Goal: Book appointment/travel/reservation

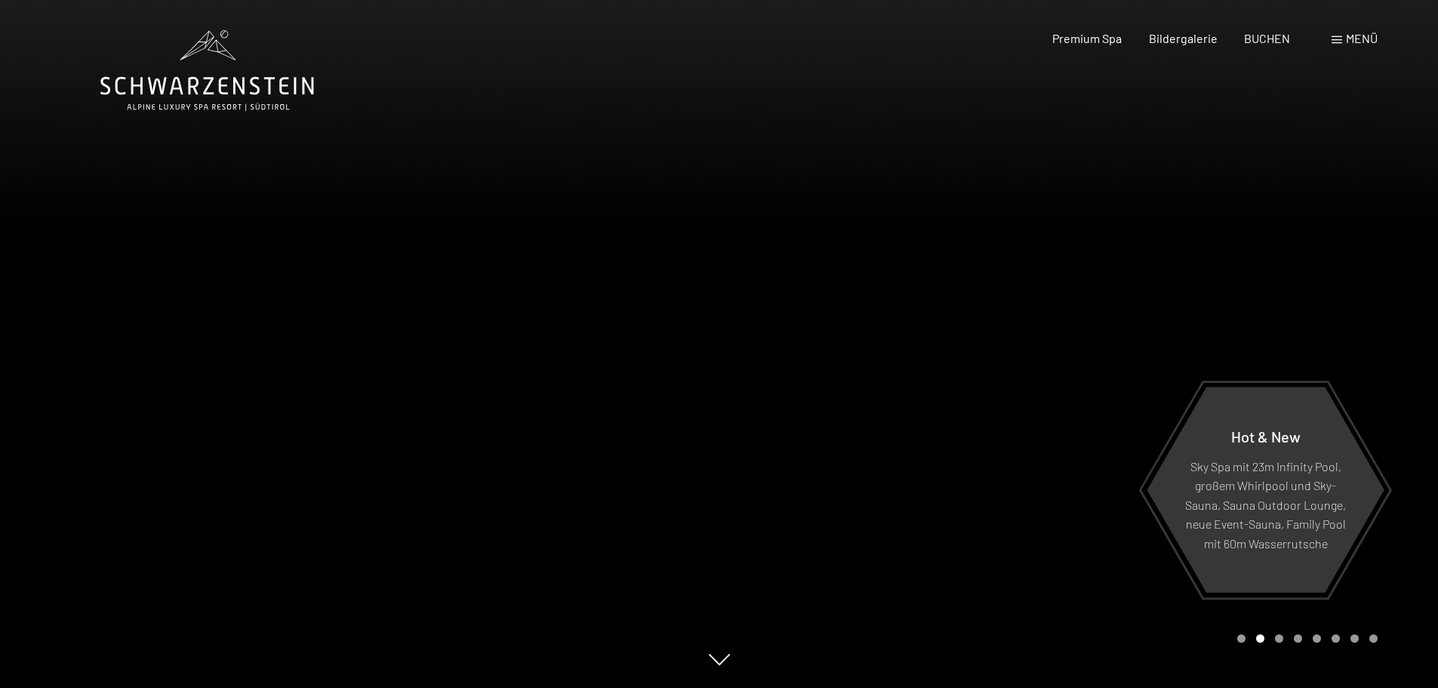
click at [1343, 33] on div "Menü" at bounding box center [1354, 38] width 46 height 17
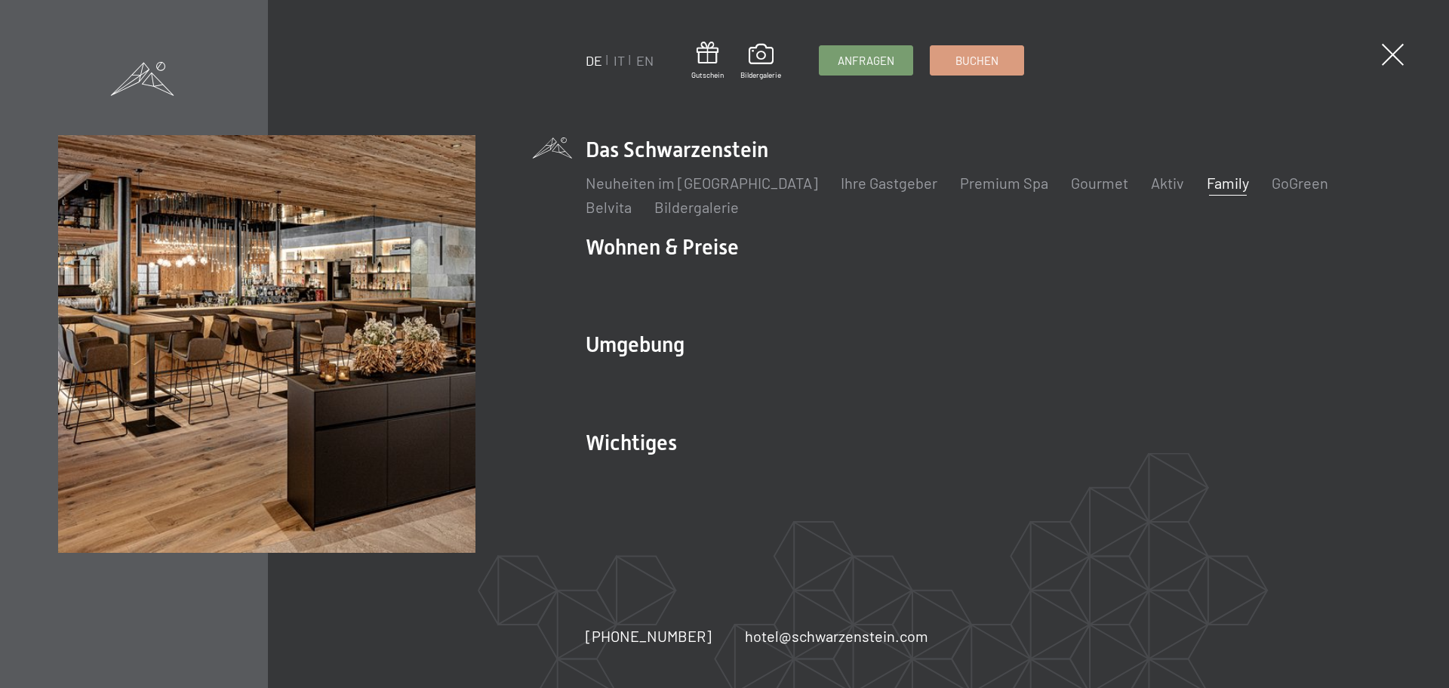
click at [1207, 180] on link "Family" at bounding box center [1228, 183] width 42 height 18
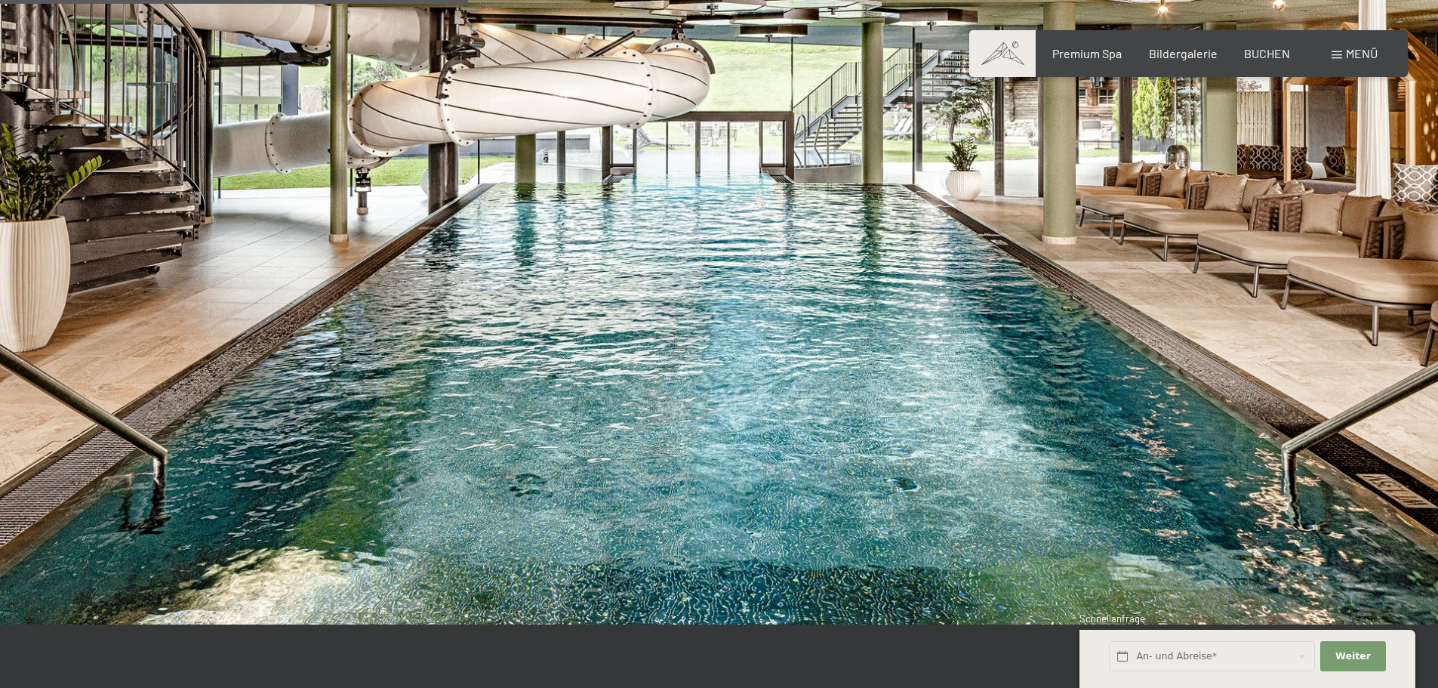
scroll to position [3321, 0]
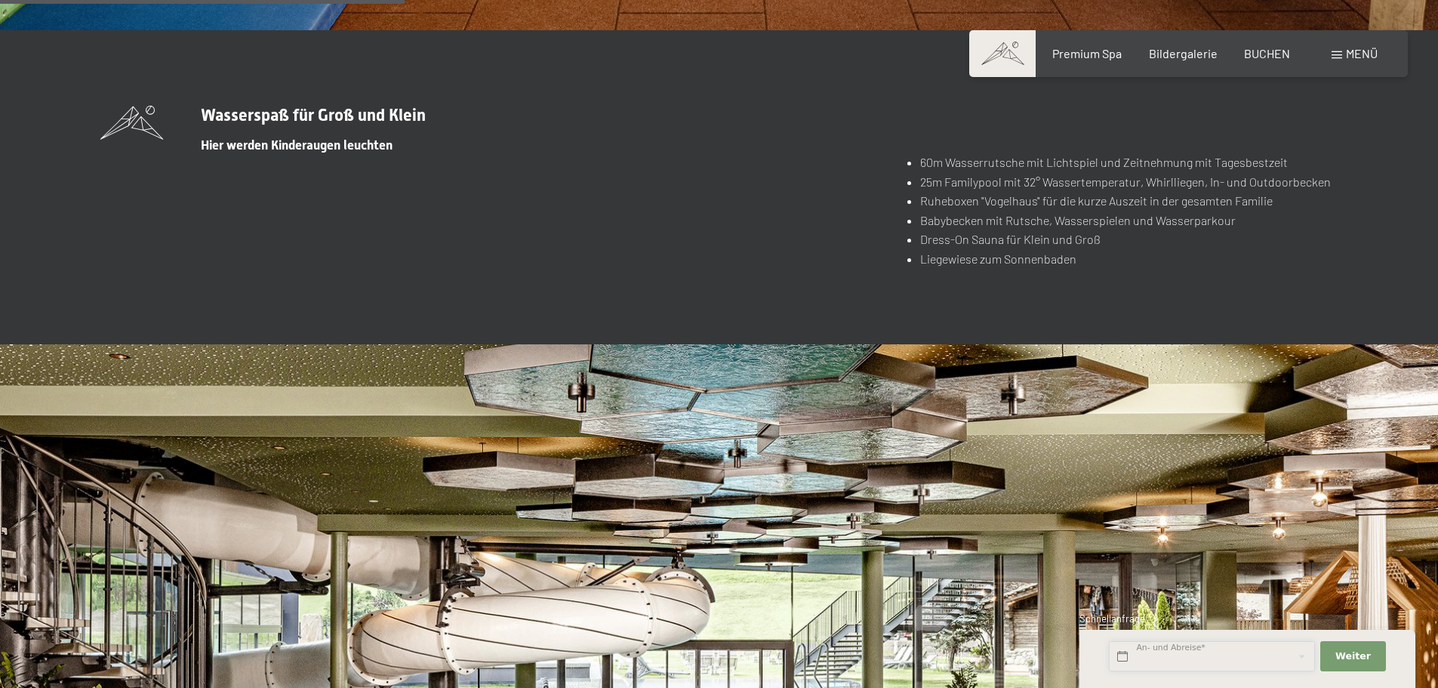
click at [1183, 654] on input "text" at bounding box center [1212, 656] width 206 height 31
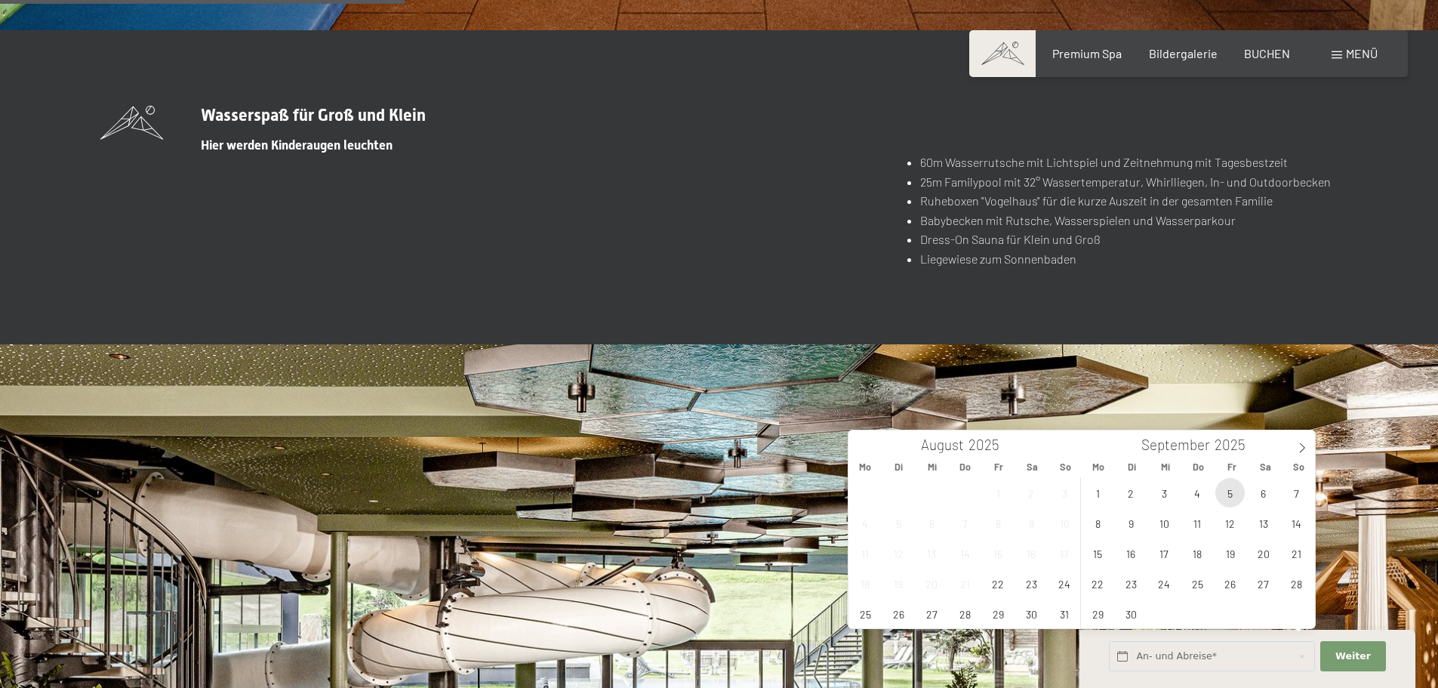
click at [1231, 492] on span "5" at bounding box center [1229, 492] width 29 height 29
click at [1122, 528] on span "9" at bounding box center [1130, 522] width 29 height 29
type input "Fr. 05.09.2025 - Di. 09.09.2025"
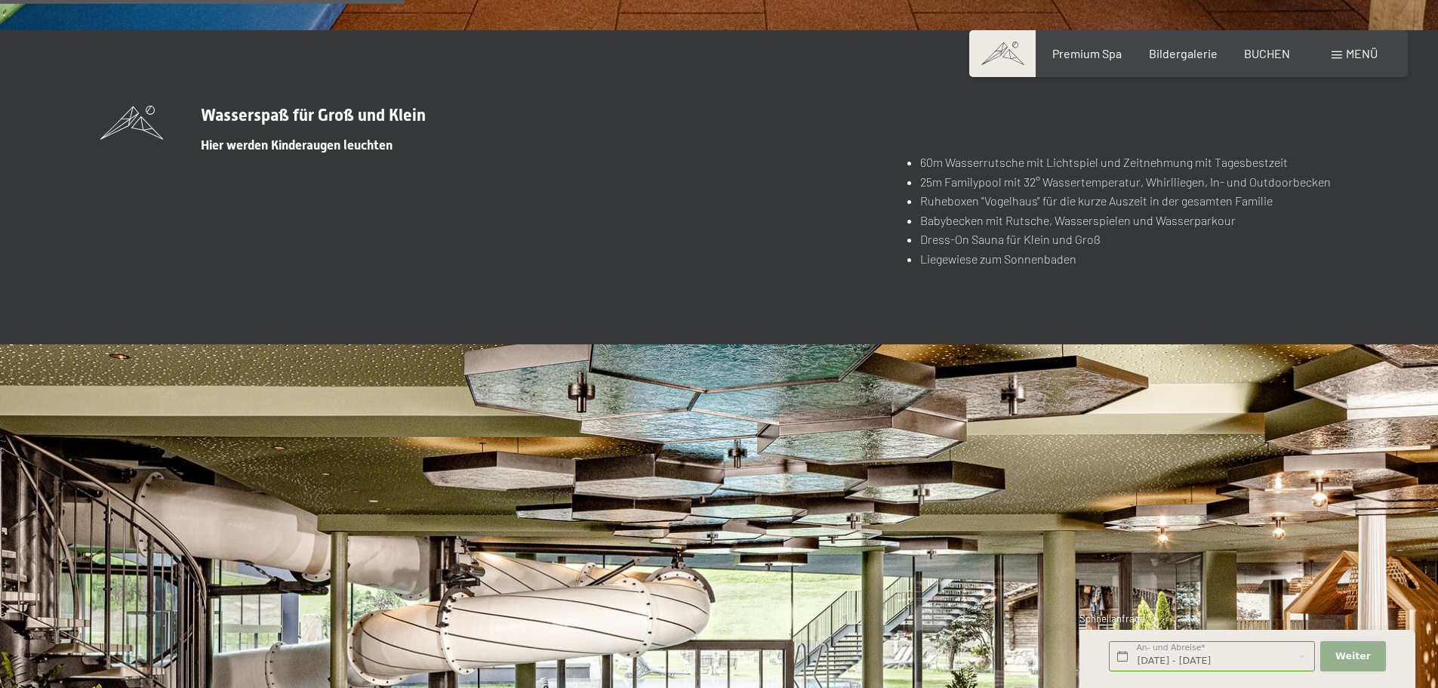
click at [1353, 660] on span "Weiter" at bounding box center [1352, 656] width 35 height 14
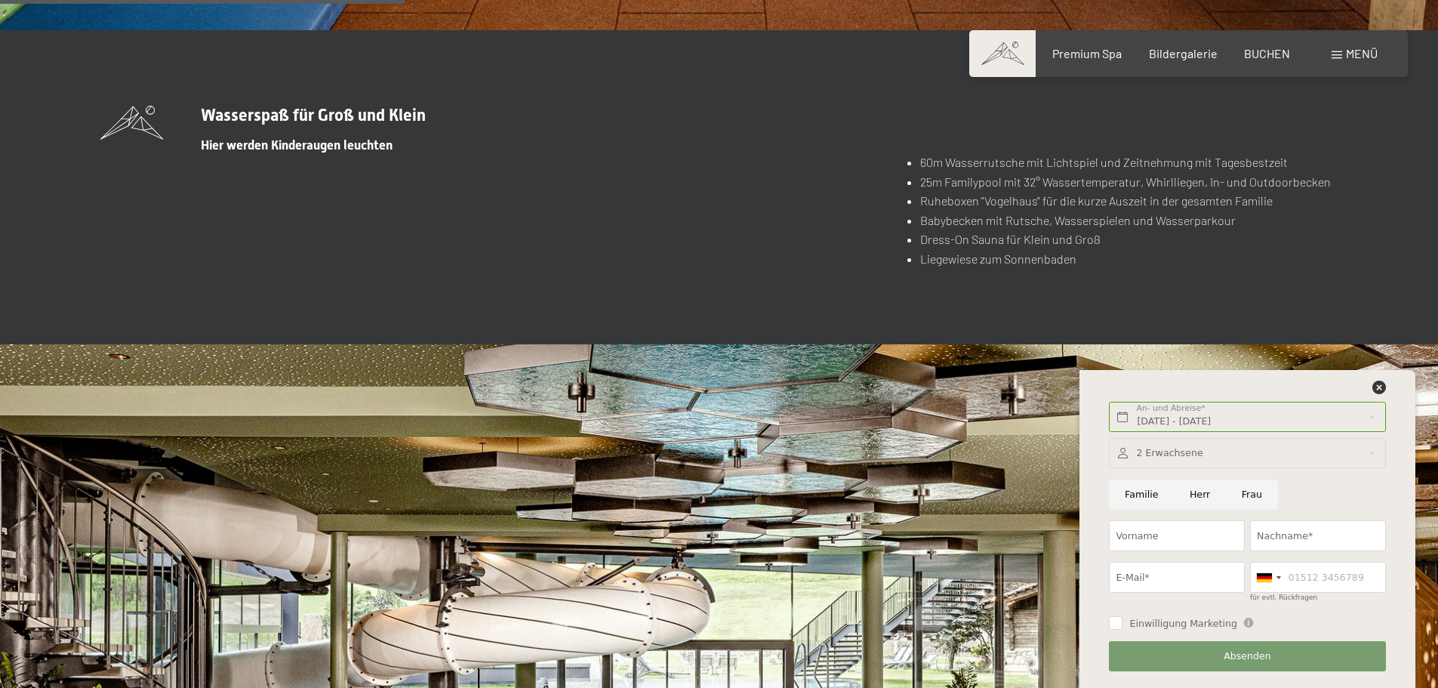
click at [1180, 458] on div at bounding box center [1247, 453] width 276 height 31
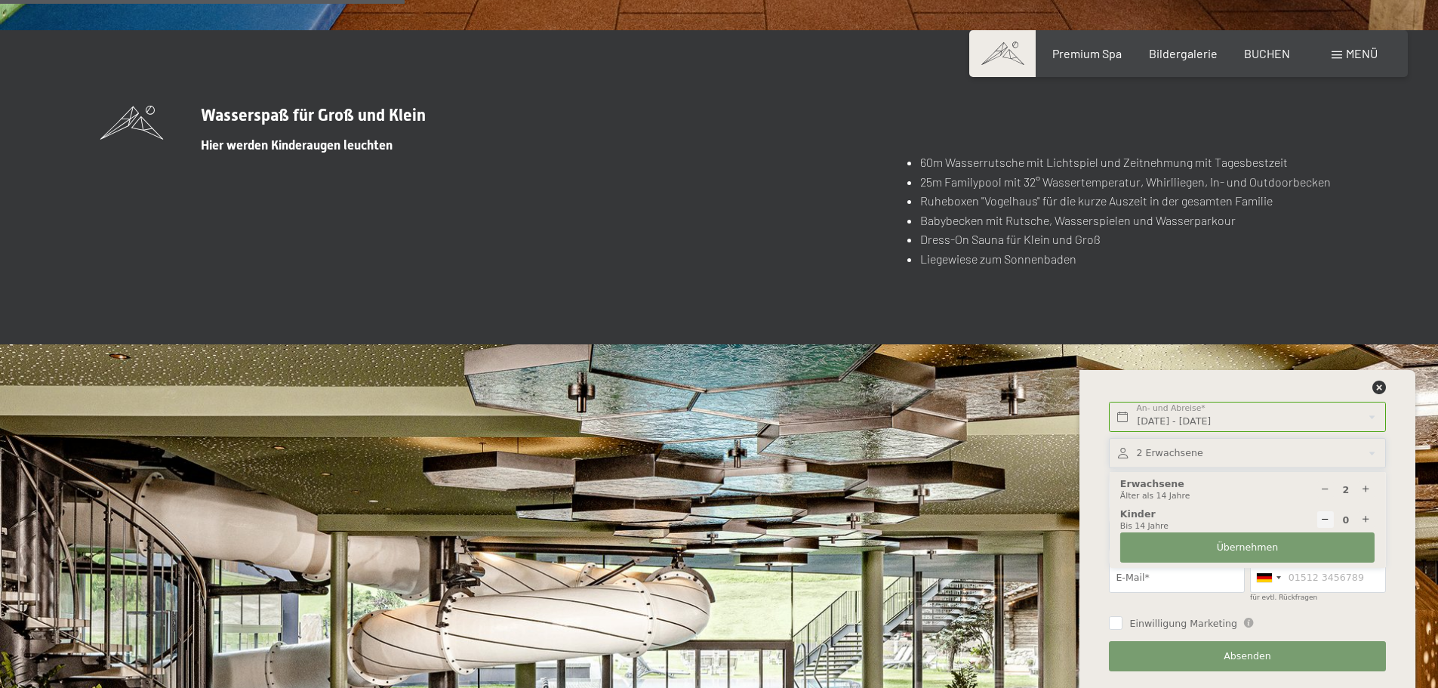
click at [1368, 519] on icon at bounding box center [1366, 520] width 10 height 10
type input "1"
select select
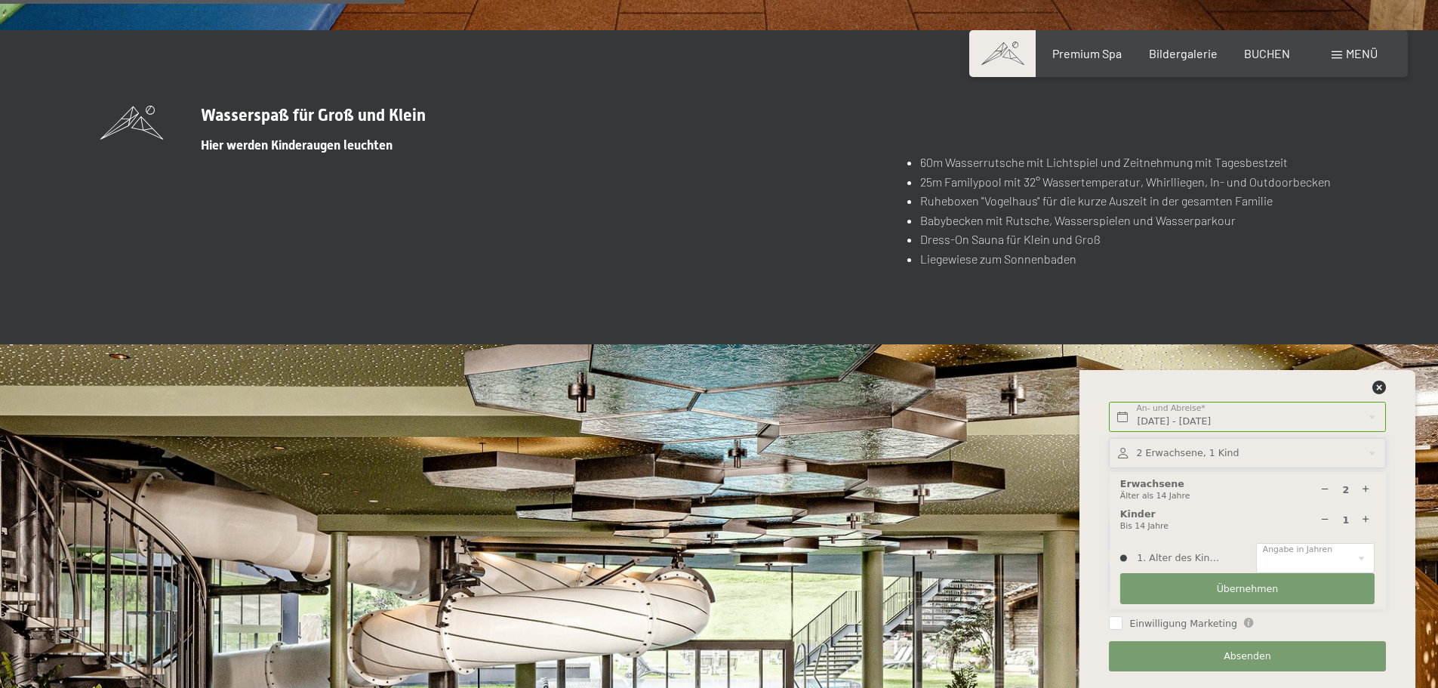
click at [1368, 519] on icon at bounding box center [1366, 520] width 10 height 10
type input "2"
select select
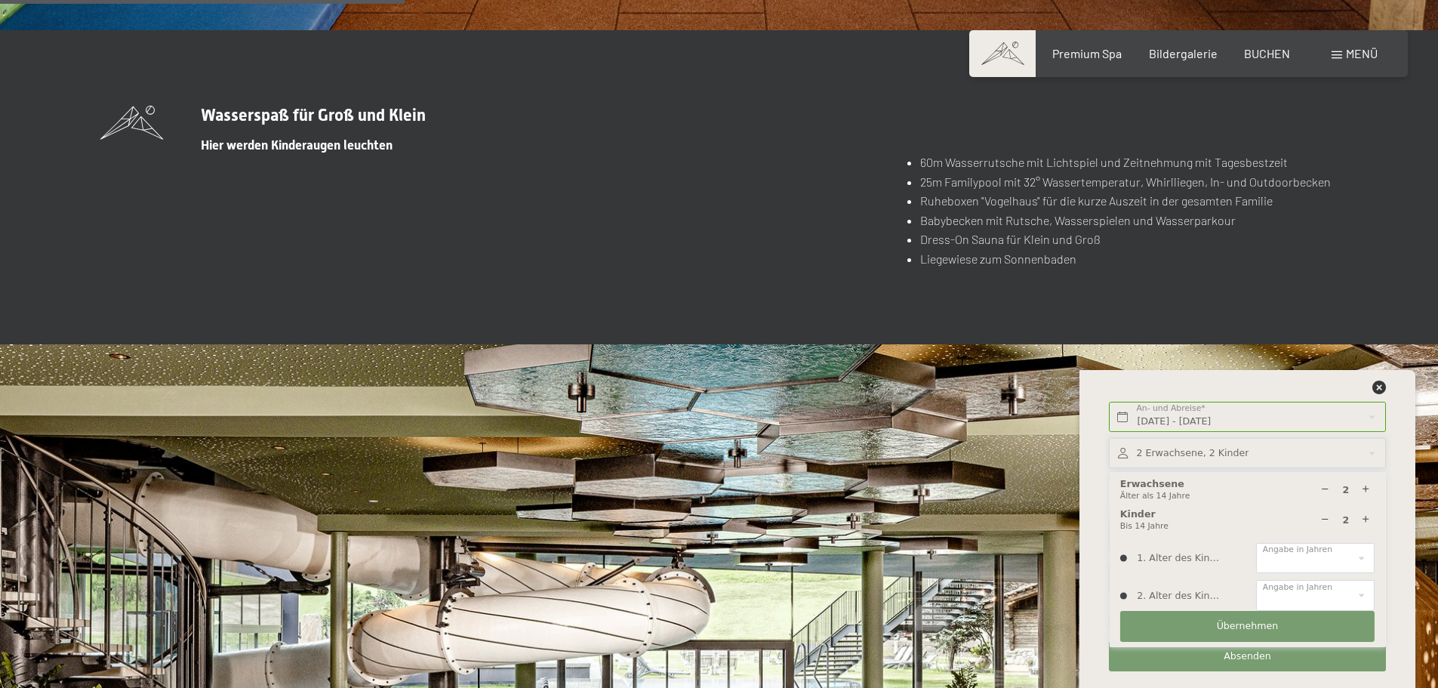
click at [1368, 519] on icon at bounding box center [1366, 520] width 10 height 10
type input "3"
select select
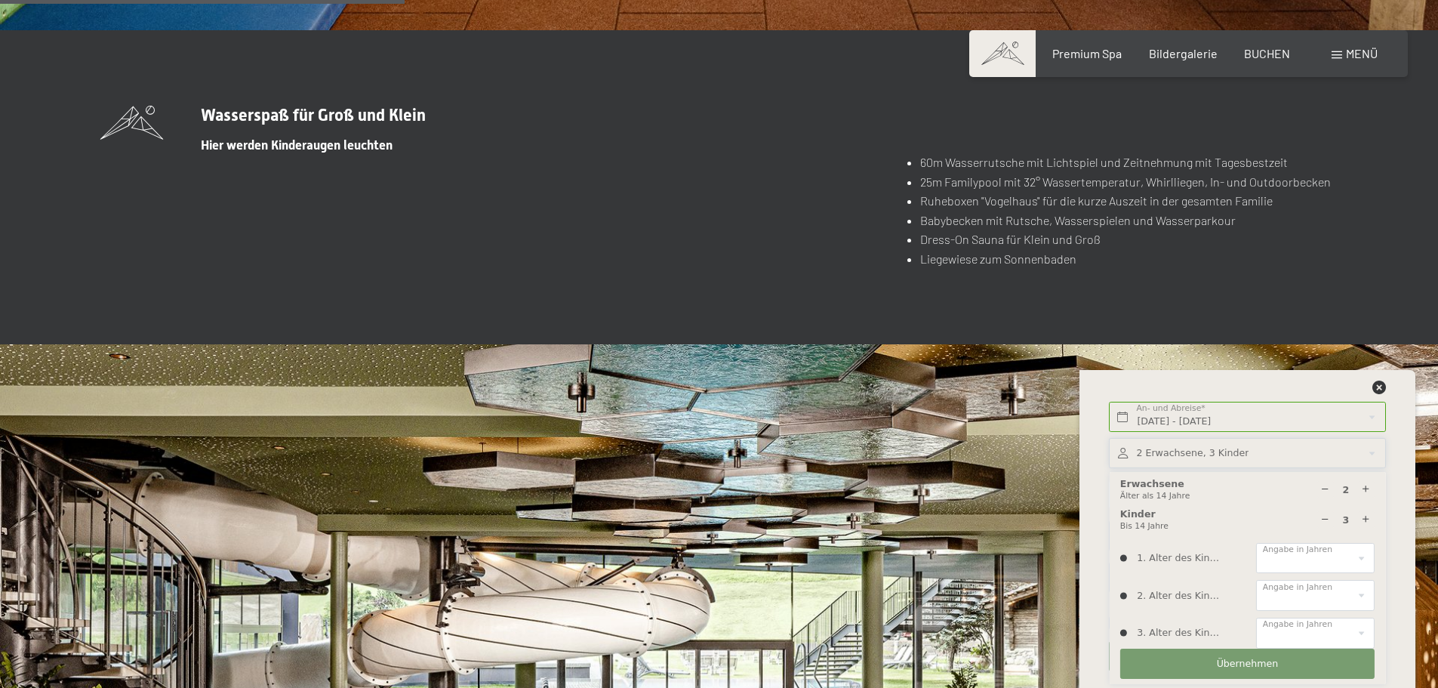
click at [1368, 519] on icon at bounding box center [1366, 520] width 10 height 10
type input "4"
select select
click at [1366, 489] on icon at bounding box center [1366, 490] width 10 height 10
type input "3"
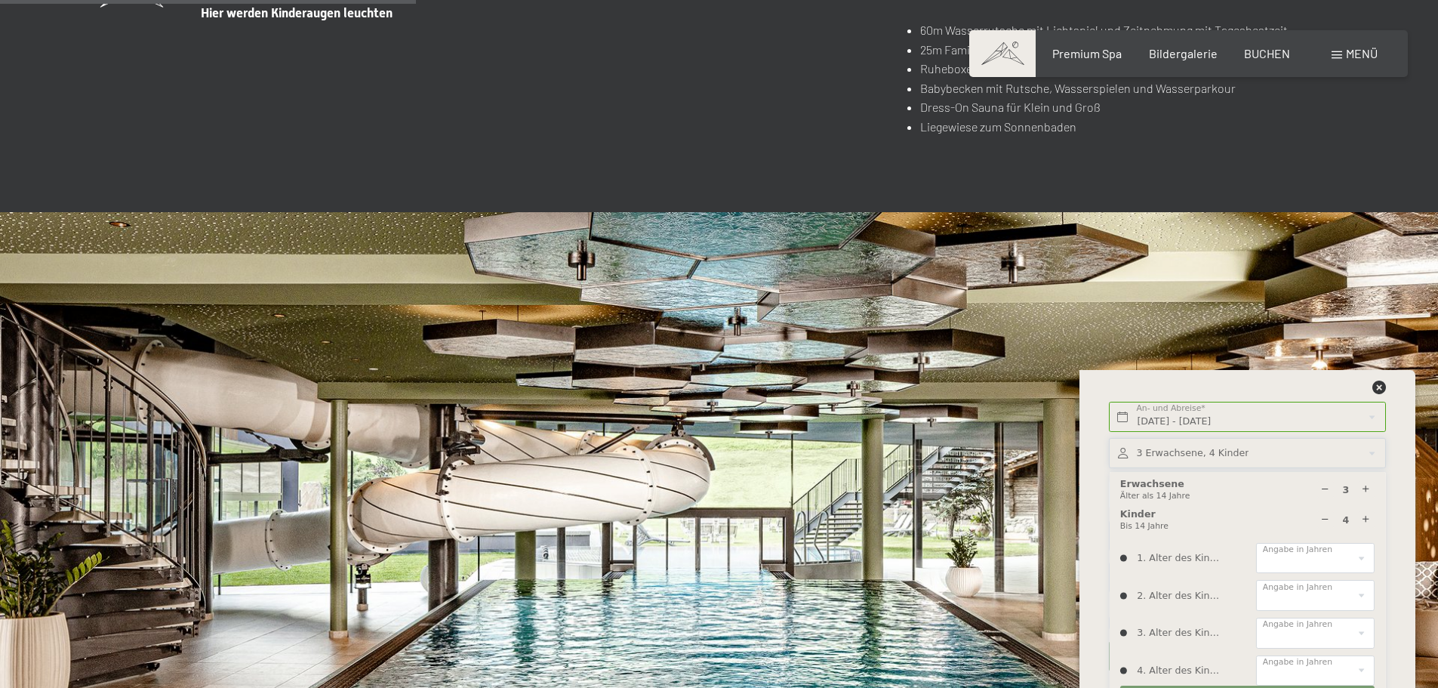
scroll to position [3472, 0]
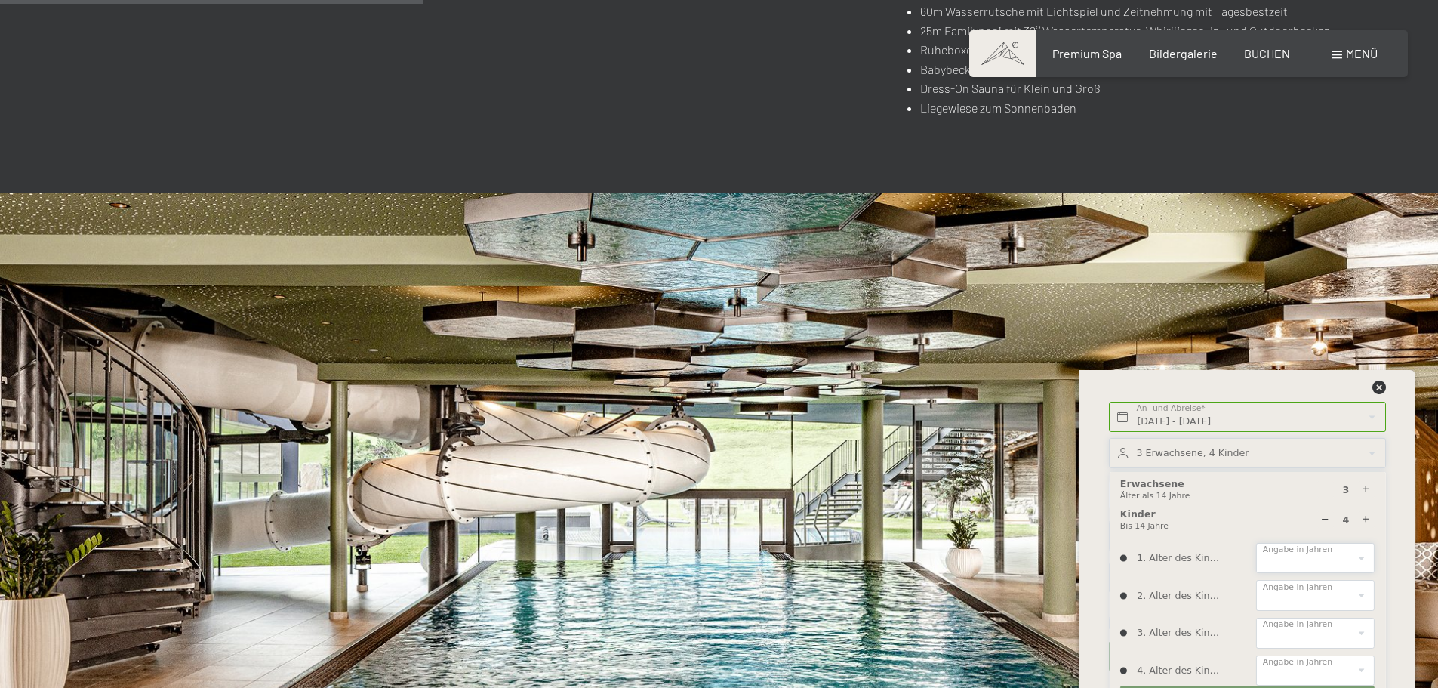
click at [1337, 555] on select "0 1 2 3 4 5 6 7 8 9 10 11 12 13 14" at bounding box center [1315, 558] width 118 height 31
select select "12"
click at [1256, 543] on select "0 1 2 3 4 5 6 7 8 9 10 11 12 13 14" at bounding box center [1315, 558] width 118 height 31
click at [1299, 584] on select "0 1 2 3 4 5 6 7 8 9 10 11 12 13 14" at bounding box center [1315, 595] width 118 height 31
select select "5"
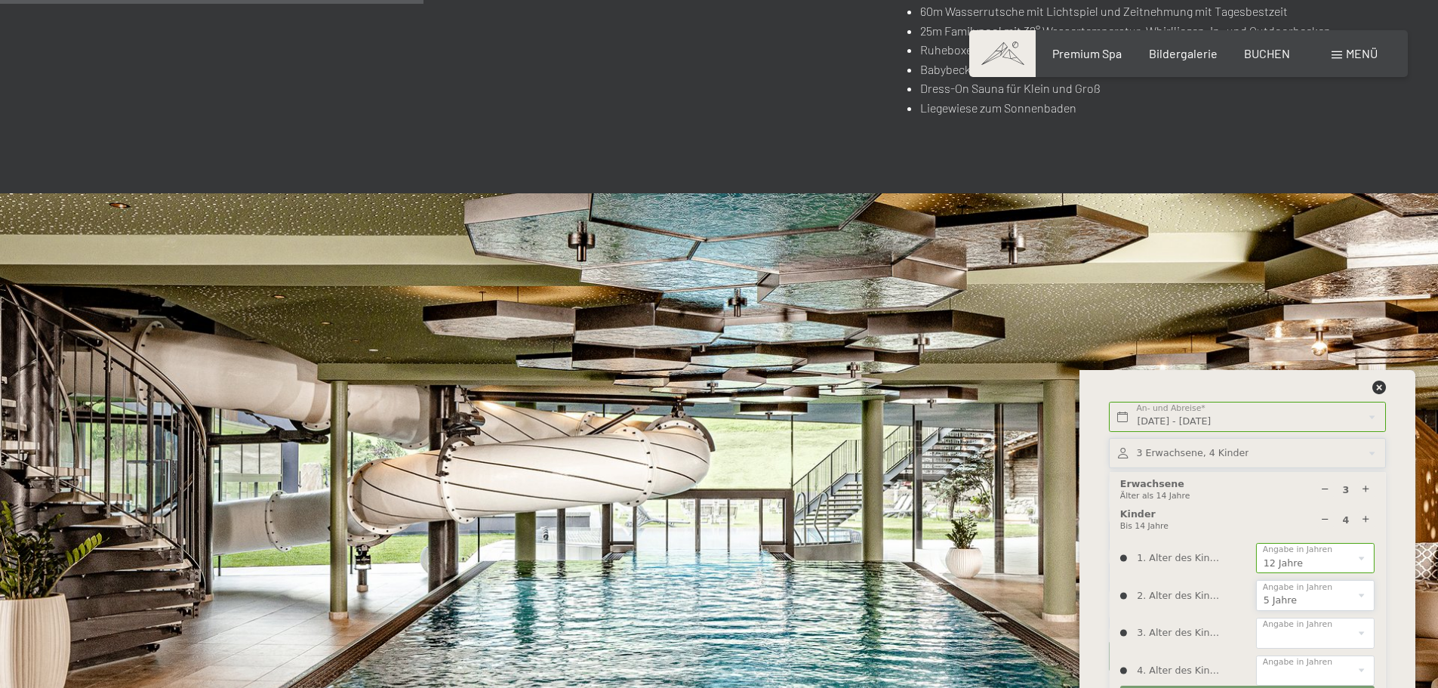
click at [1256, 580] on select "0 1 2 3 4 5 6 7 8 9 10 11 12 13 14" at bounding box center [1315, 595] width 118 height 31
click at [1303, 632] on select "0 1 2 3 4 5 6 7 8 9 10 11 12 13 14" at bounding box center [1315, 632] width 118 height 31
select select "2"
click at [1256, 617] on select "0 1 2 3 4 5 6 7 8 9 10 11 12 13 14" at bounding box center [1315, 632] width 118 height 31
click at [1317, 674] on select "0 1 2 3 4 5 6 7 8 9 10 11 12 13 14" at bounding box center [1315, 670] width 118 height 31
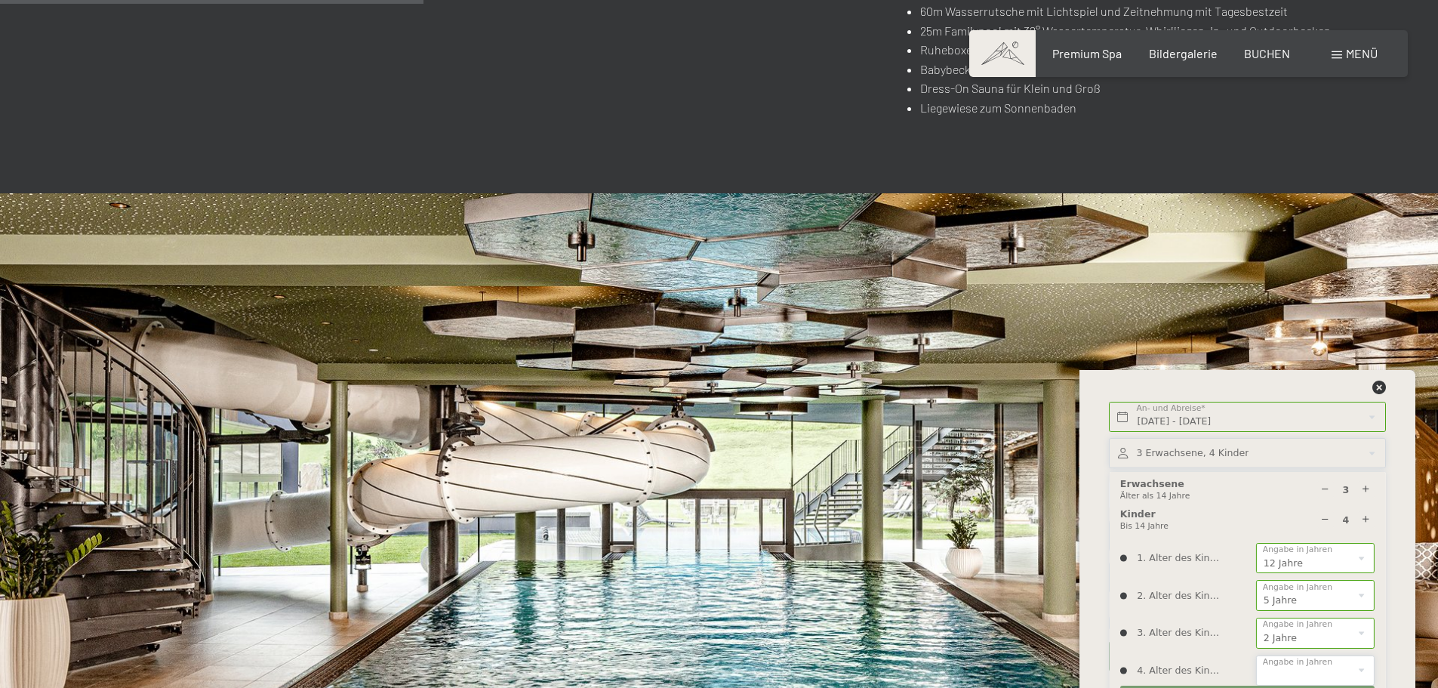
select select "0"
click at [1256, 655] on select "0 1 2 3 4 5 6 7 8 9 10 11 12 13 14" at bounding box center [1315, 670] width 118 height 31
drag, startPoint x: 1254, startPoint y: 386, endPoint x: 1253, endPoint y: 346, distance: 40.8
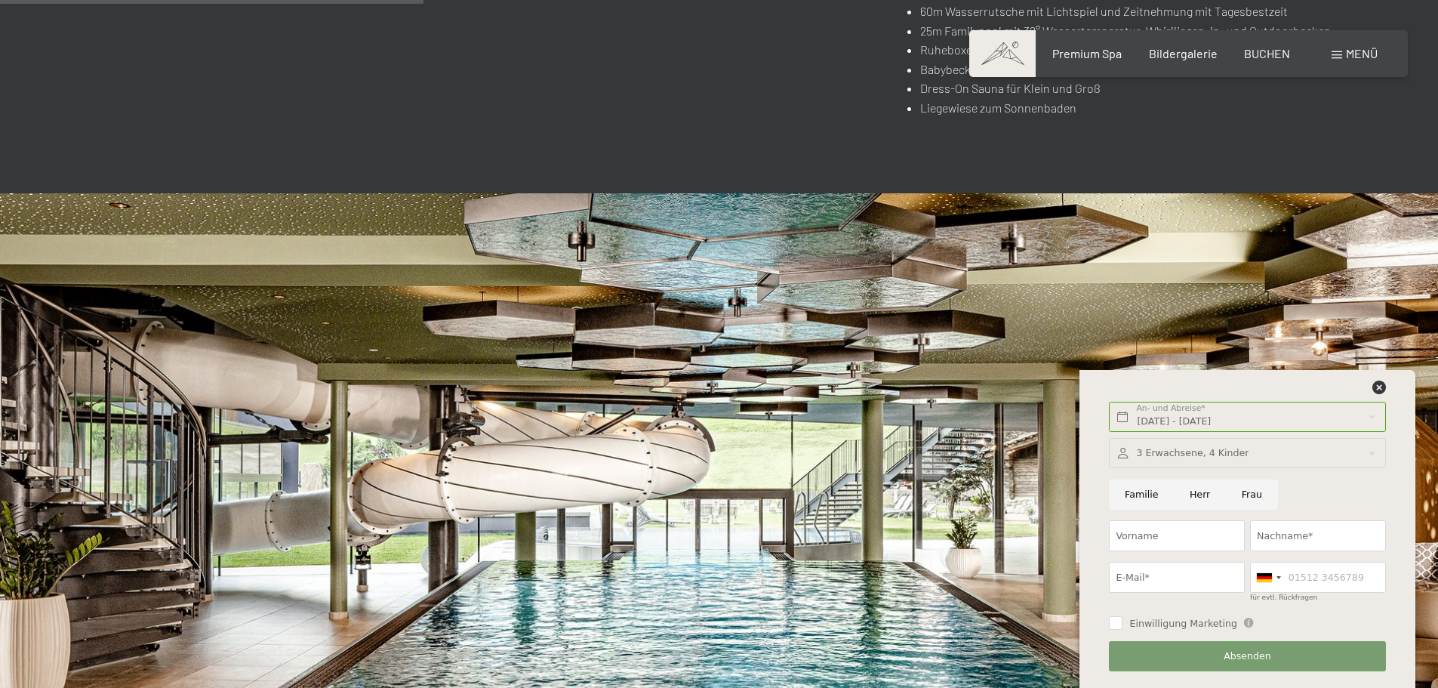
click at [1166, 620] on span "Einwilligung Marketing" at bounding box center [1183, 624] width 108 height 14
click at [1122, 620] on input "Einwilligung Marketing" at bounding box center [1116, 623] width 14 height 14
click at [1165, 620] on span "Einwilligung Marketing" at bounding box center [1183, 624] width 108 height 14
click at [1122, 620] on input "Einwilligung Marketing" at bounding box center [1116, 623] width 14 height 14
checkbox input "false"
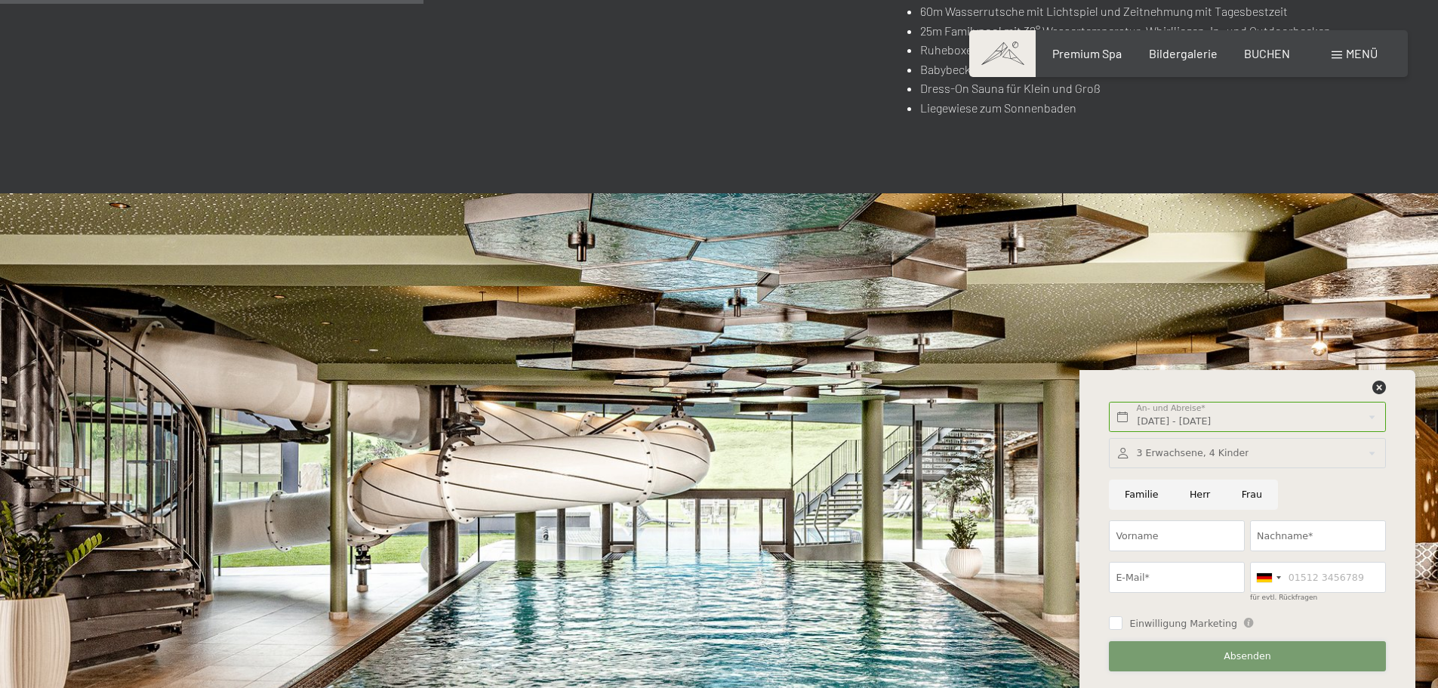
drag, startPoint x: 1257, startPoint y: 659, endPoint x: 1158, endPoint y: 642, distance: 101.1
click at [1158, 642] on button "Absenden" at bounding box center [1247, 656] width 276 height 31
click at [1131, 488] on input "Familie" at bounding box center [1141, 494] width 65 height 31
radio input "true"
click at [1155, 542] on input "Vorname" at bounding box center [1177, 535] width 136 height 31
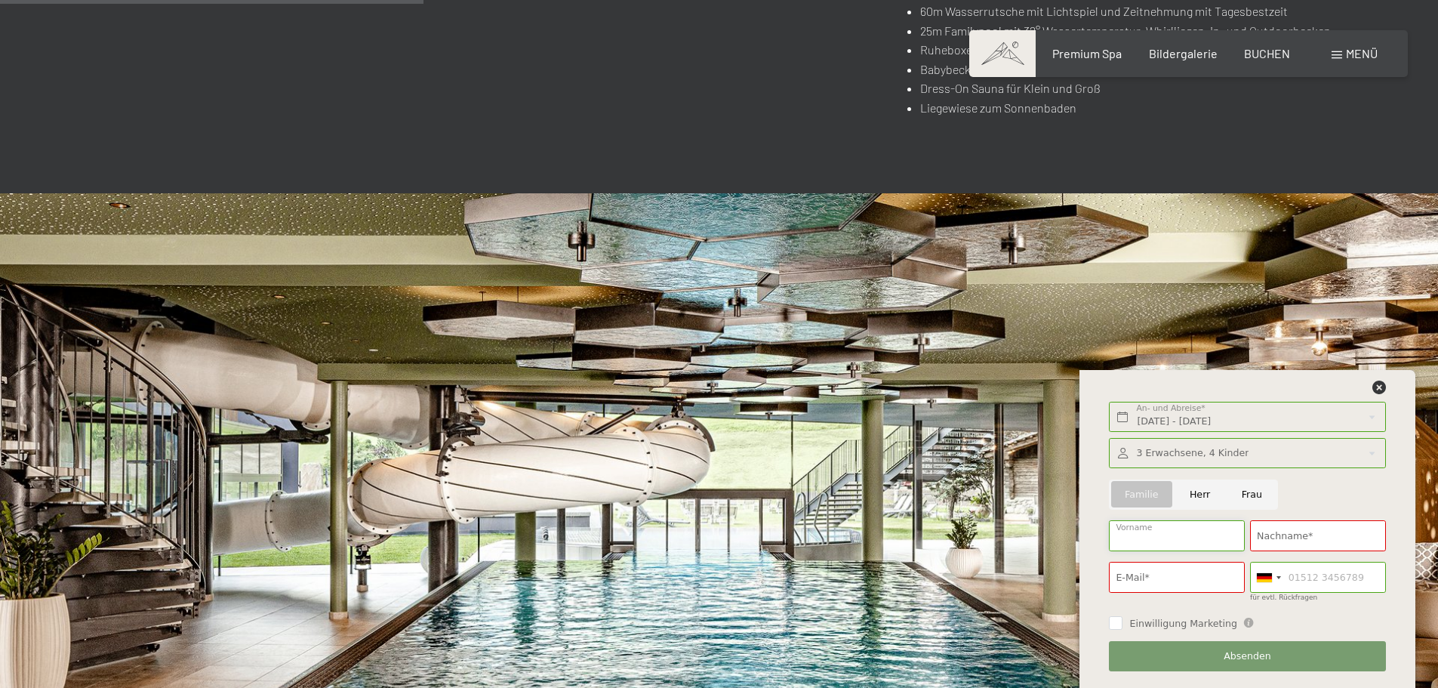
type input "Thomas"
click at [1310, 540] on input "Nachname*" at bounding box center [1318, 535] width 136 height 31
type input "Jensch"
click at [1208, 569] on input "E-Mail*" at bounding box center [1177, 577] width 136 height 31
type input "th.jensch@t-online.de"
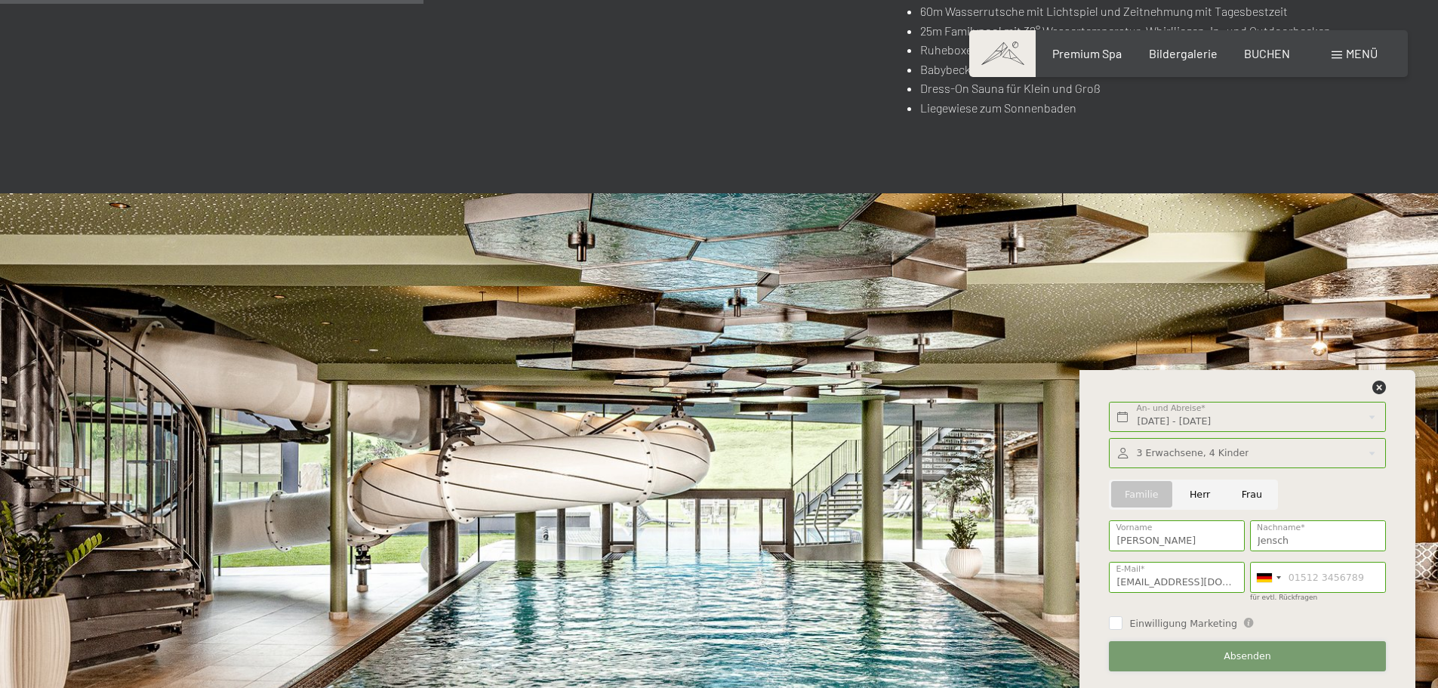
click at [1231, 651] on span "Absenden" at bounding box center [1247, 656] width 48 height 14
